Goal: Navigation & Orientation: Understand site structure

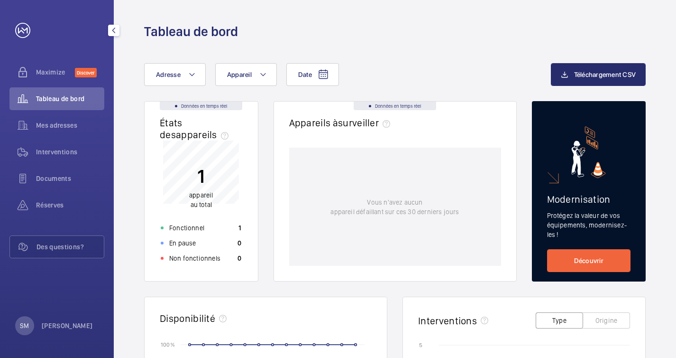
click at [54, 96] on span "Tableau de bord" at bounding box center [70, 98] width 68 height 9
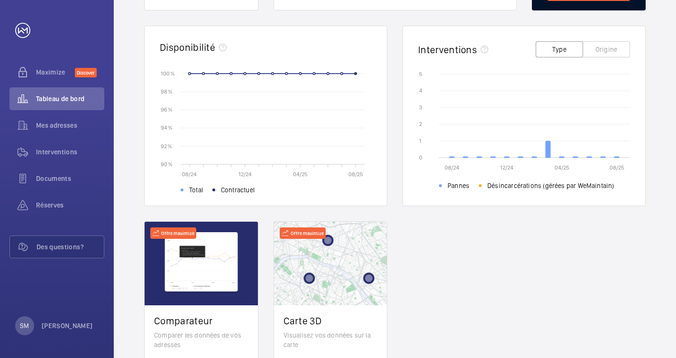
scroll to position [279, 0]
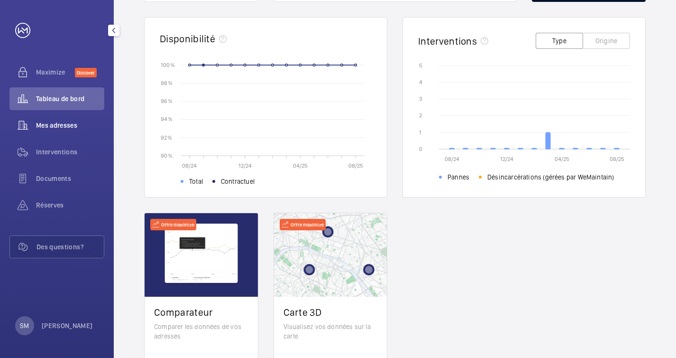
click at [58, 133] on div "Mes adresses" at bounding box center [56, 125] width 95 height 23
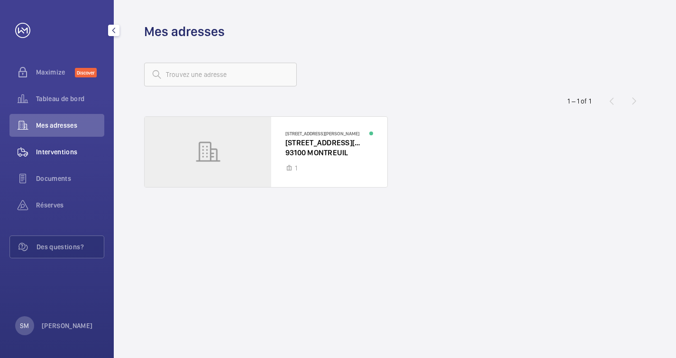
click at [61, 150] on span "Interventions" at bounding box center [70, 151] width 68 height 9
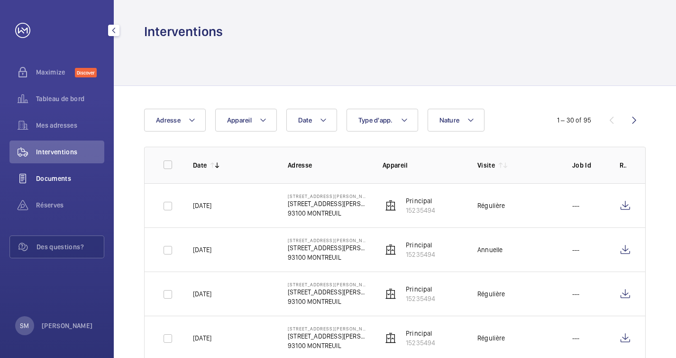
click at [46, 177] on span "Documents" at bounding box center [70, 178] width 68 height 9
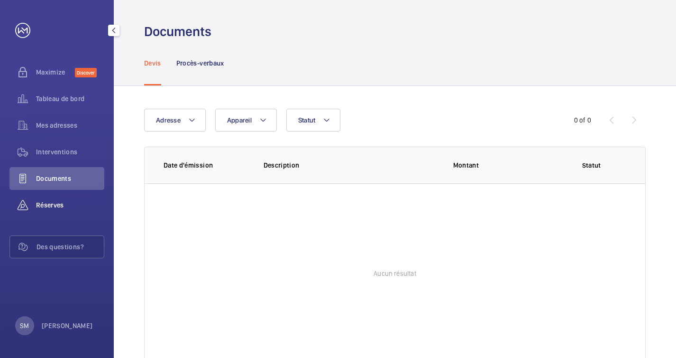
click at [47, 202] on span "Réserves" at bounding box center [70, 204] width 68 height 9
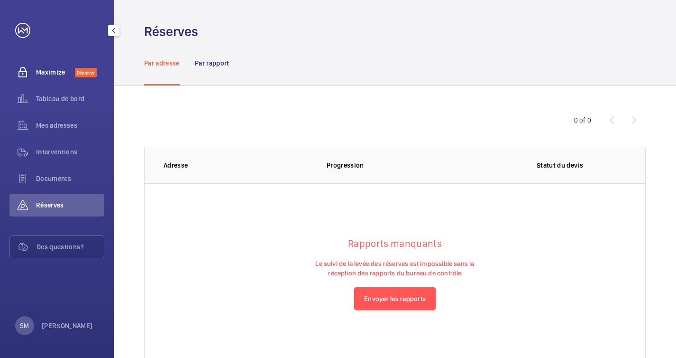
click at [53, 75] on span "Maximize" at bounding box center [55, 71] width 39 height 9
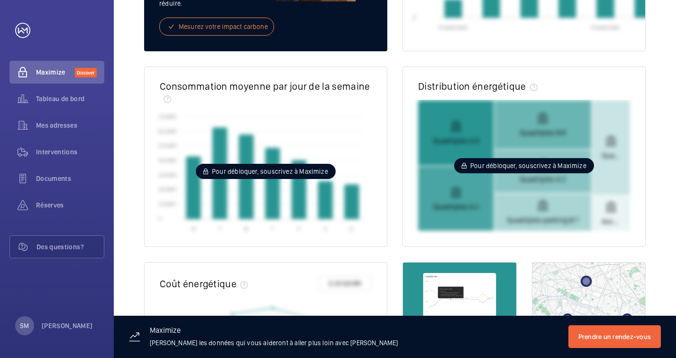
scroll to position [277, 0]
